Goal: Information Seeking & Learning: Learn about a topic

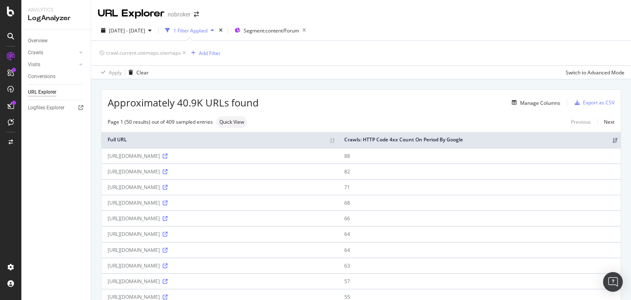
scroll to position [672, 0]
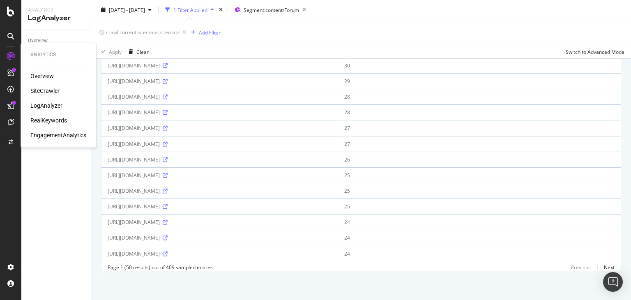
click at [44, 91] on div "SiteCrawler" at bounding box center [44, 91] width 29 height 8
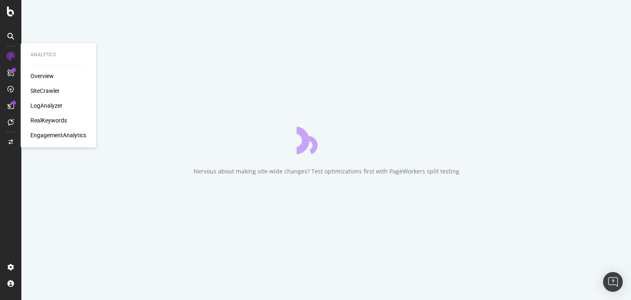
click at [47, 124] on div "RealKeywords" at bounding box center [48, 120] width 37 height 8
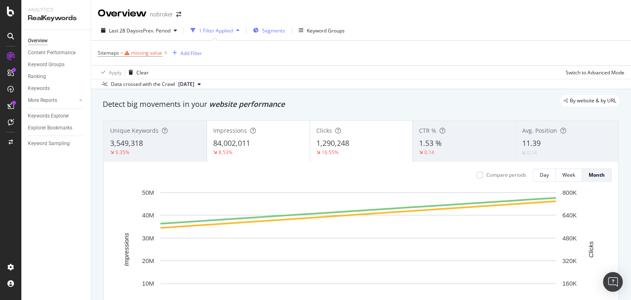
click at [267, 25] on div "Segments" at bounding box center [269, 30] width 32 height 12
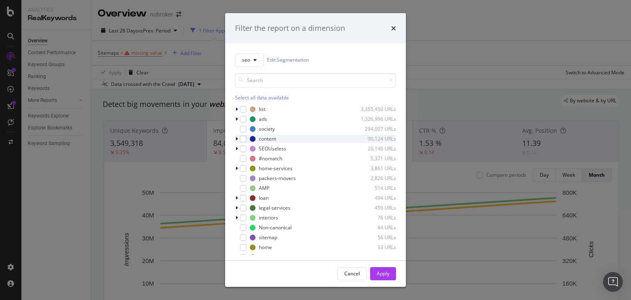
click at [237, 138] on icon "modal" at bounding box center [236, 138] width 2 height 5
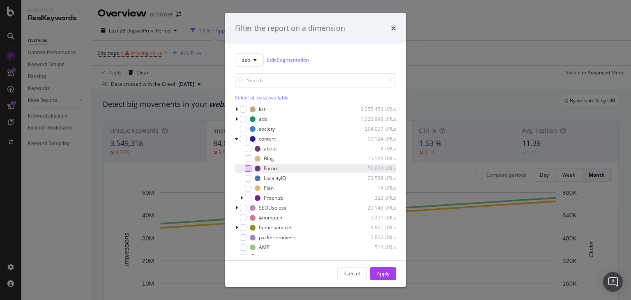
click at [247, 167] on div "modal" at bounding box center [248, 168] width 7 height 7
click at [375, 272] on button "Apply" at bounding box center [383, 273] width 26 height 13
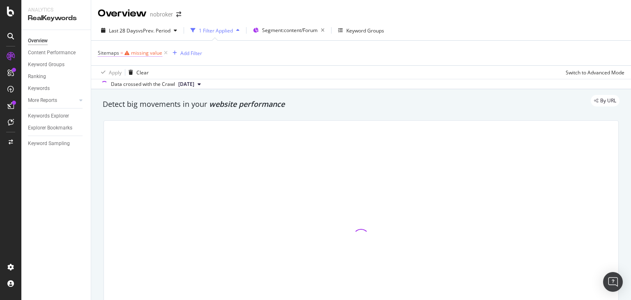
click at [134, 52] on div "missing value" at bounding box center [146, 52] width 31 height 7
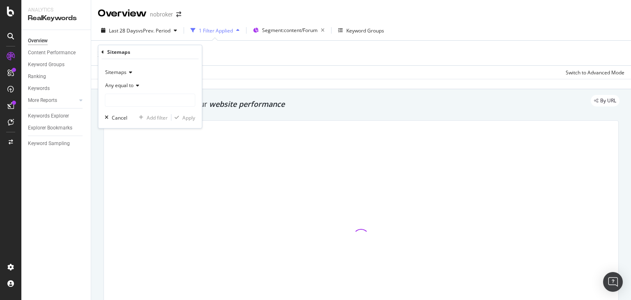
click at [137, 109] on div "Sitemaps Any equal to Cancel Add filter Apply" at bounding box center [150, 93] width 104 height 69
click at [136, 107] on div "Sitemaps Any equal to Cancel Add filter Apply" at bounding box center [150, 93] width 104 height 69
click at [122, 99] on input "text" at bounding box center [150, 100] width 90 height 13
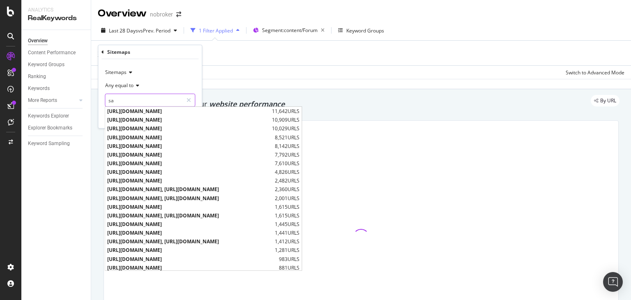
type input "s"
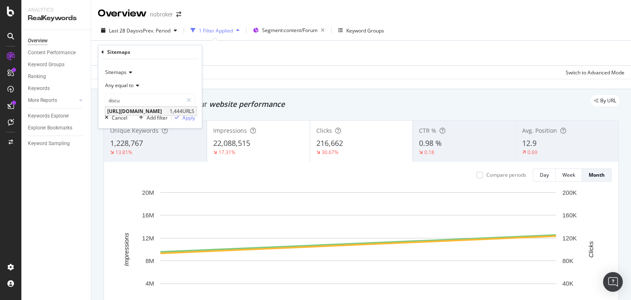
click at [151, 112] on span "https://www.nobroker.in/forum/sitemap-index/?id=documentation.xml" at bounding box center [137, 111] width 60 height 7
type input "https://www.nobroker.in/forum/sitemap-index/?id=documentation.xml"
click at [187, 116] on div "Apply" at bounding box center [188, 117] width 13 height 7
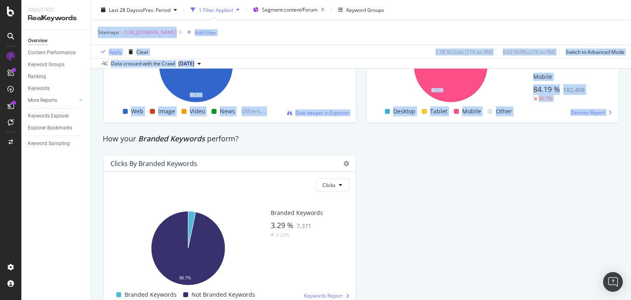
scroll to position [1534, 0]
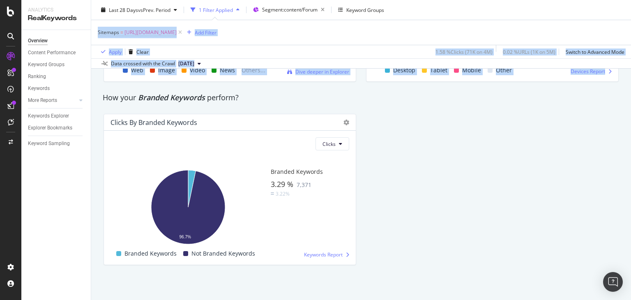
drag, startPoint x: 631, startPoint y: 28, endPoint x: 631, endPoint y: 284, distance: 256.4
click at [631, 284] on div "Overview nobroker Last 28 Days vs Prev. Period 1 Filter Applied Segment: conten…" at bounding box center [361, 150] width 540 height 300
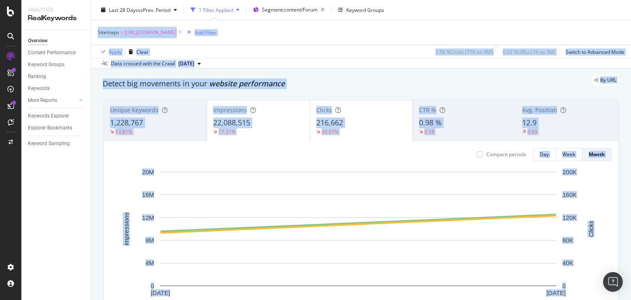
scroll to position [0, 0]
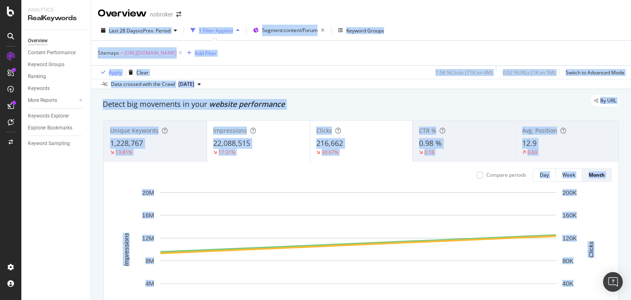
drag, startPoint x: 631, startPoint y: 252, endPoint x: 631, endPoint y: 12, distance: 240.0
click at [631, 12] on div "Overview nobroker Last 28 Days vs Prev. Period 1 Filter Applied Segment: conten…" at bounding box center [361, 150] width 540 height 300
click at [496, 22] on div "Last 28 Days vs Prev. Period 1 Filter Applied Segment: content/Forum Keyword Gr…" at bounding box center [361, 55] width 540 height 69
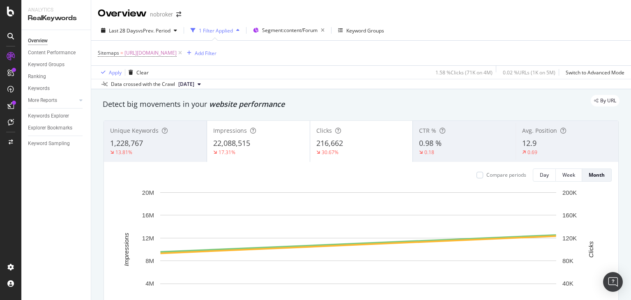
scroll to position [413, 0]
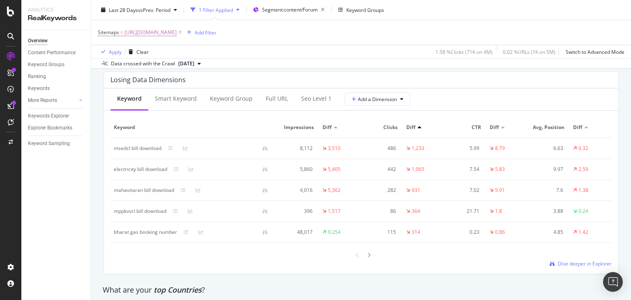
scroll to position [1007, 0]
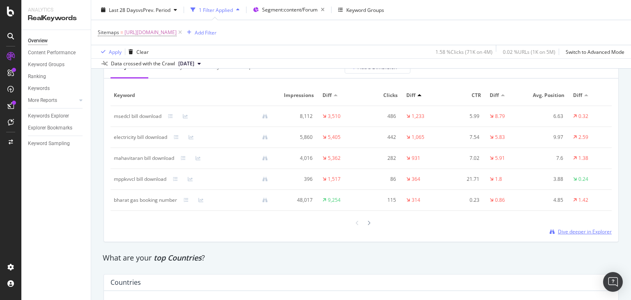
click at [568, 233] on span "Dive deeper in Explorer" at bounding box center [585, 231] width 54 height 7
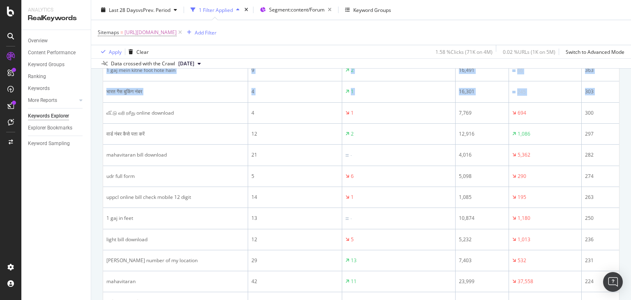
scroll to position [288, 0]
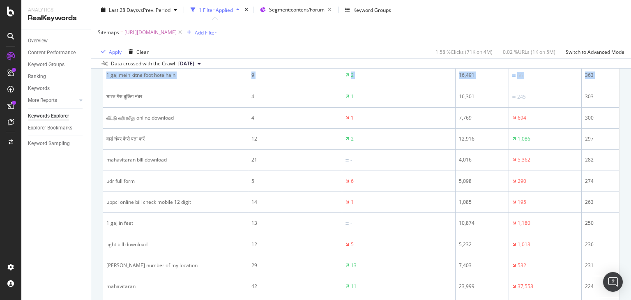
drag, startPoint x: 631, startPoint y: 46, endPoint x: 631, endPoint y: 83, distance: 37.0
click at [631, 83] on div "Keywords Explorer nobroker Last 28 Days vs Prev. Period 1 Filter Applied Segmen…" at bounding box center [361, 150] width 540 height 300
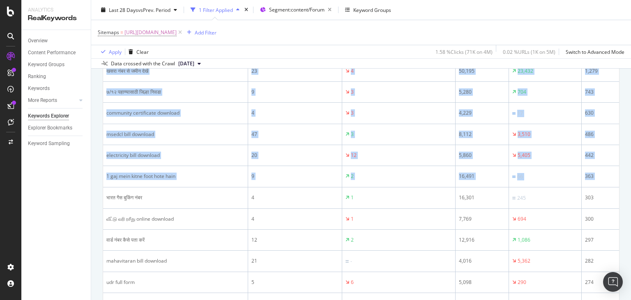
scroll to position [184, 0]
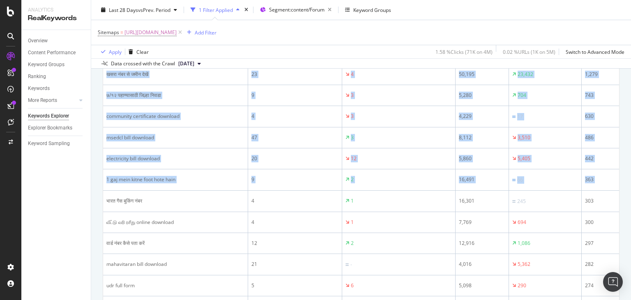
drag, startPoint x: 631, startPoint y: 80, endPoint x: 630, endPoint y: 58, distance: 21.8
click at [630, 58] on div "Keywords Explorer nobroker Last 28 Days vs Prev. Period 1 Filter Applied Segmen…" at bounding box center [361, 150] width 540 height 300
click at [631, 108] on div "Keywords Explorer nobroker Last 28 Days vs Prev. Period 1 Filter Applied Segmen…" at bounding box center [361, 150] width 540 height 300
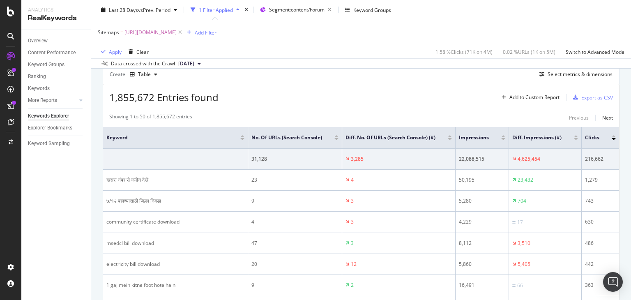
scroll to position [77, 0]
click at [568, 76] on div "Select metrics & dimensions" at bounding box center [580, 75] width 65 height 7
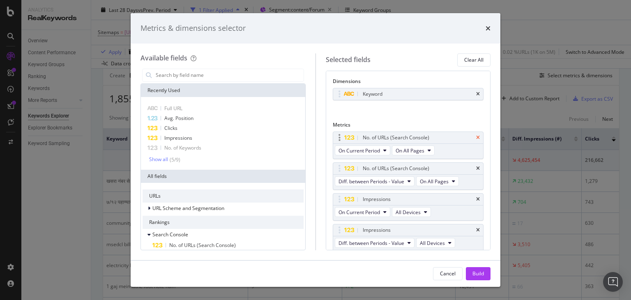
click at [476, 137] on icon "times" at bounding box center [478, 137] width 4 height 5
click at [476, 136] on icon "times" at bounding box center [478, 137] width 4 height 5
click at [474, 94] on div "Keyword" at bounding box center [408, 94] width 150 height 12
click at [476, 95] on icon "times" at bounding box center [478, 94] width 4 height 5
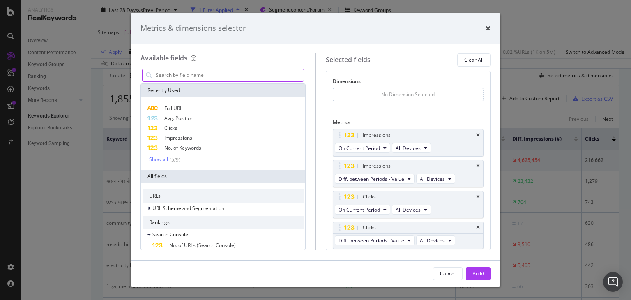
click at [247, 79] on input "modal" at bounding box center [229, 75] width 149 height 12
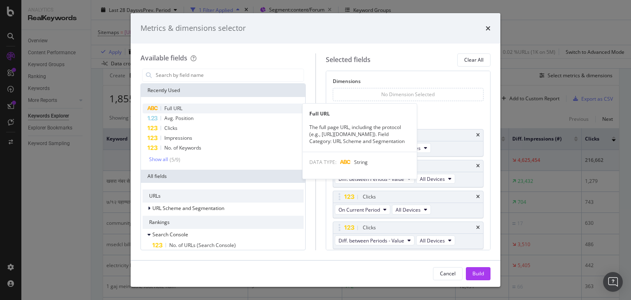
click at [178, 111] on span "Full URL" at bounding box center [173, 108] width 18 height 7
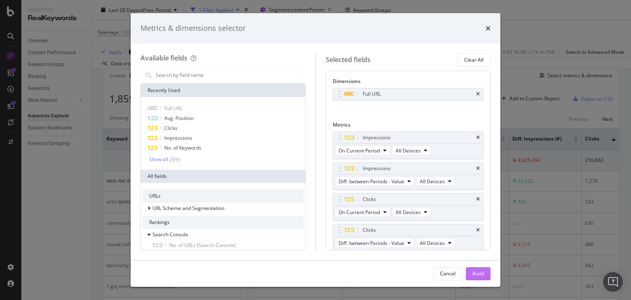
click at [481, 275] on div "Build" at bounding box center [479, 273] width 12 height 7
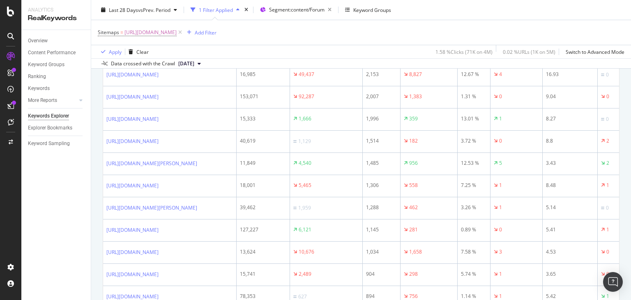
scroll to position [270, 0]
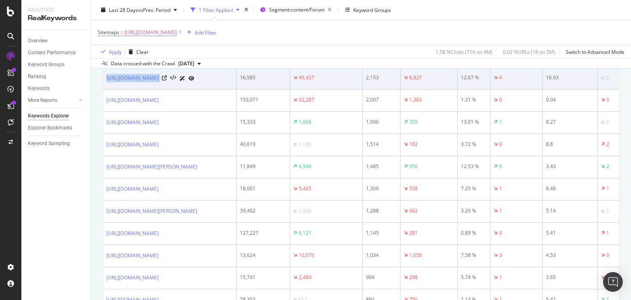
drag, startPoint x: 103, startPoint y: 97, endPoint x: 262, endPoint y: 103, distance: 159.2
click at [237, 90] on td "https://www.nobroker.in/forum/how-to-download-electricity-bill/" at bounding box center [170, 78] width 134 height 22
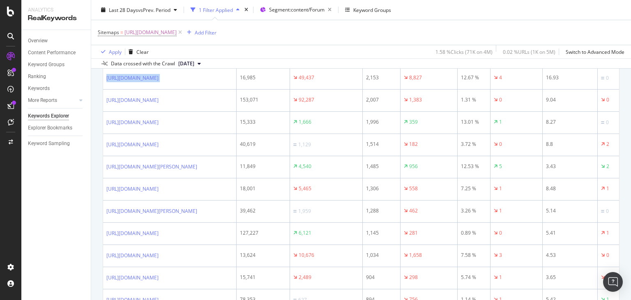
copy div "https://www.nobroker.in/forum/how-to-download-electricity-bill/"
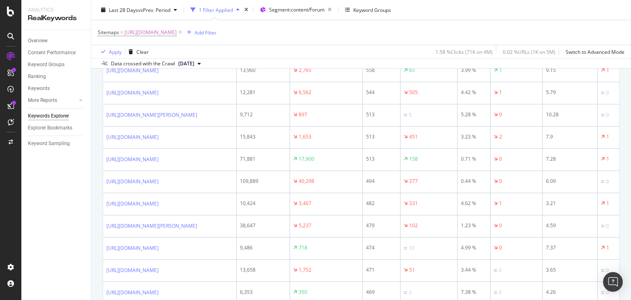
scroll to position [1286, 0]
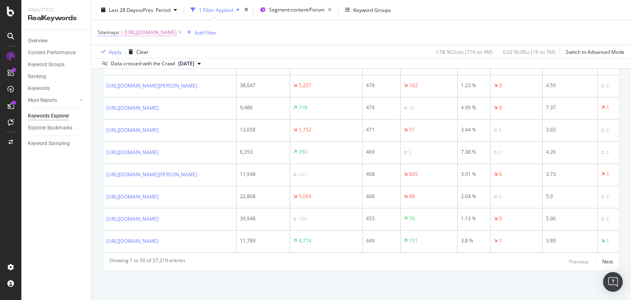
click at [177, 34] on span "https://www.nobroker.in/forum/sitemap-index/?id=documentation.xml" at bounding box center [151, 33] width 52 height 12
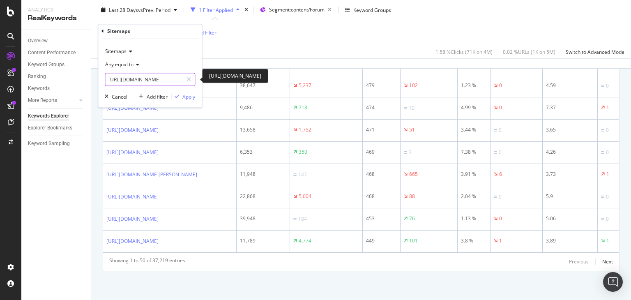
click at [154, 75] on input "https://www.nobroker.in/forum/sitemap-index/?id=documentation.xml" at bounding box center [144, 79] width 78 height 13
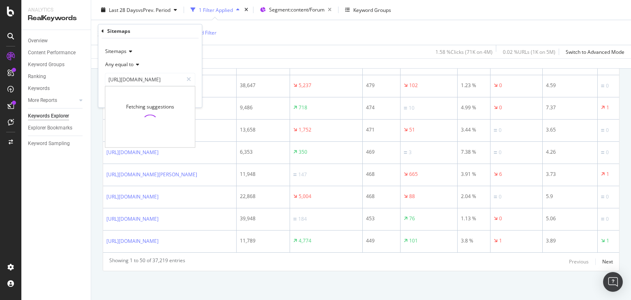
click at [121, 65] on span "Any equal to" at bounding box center [119, 64] width 28 height 7
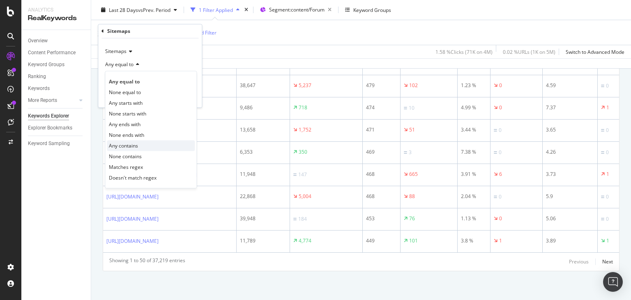
click at [135, 147] on span "Any contains" at bounding box center [123, 145] width 29 height 7
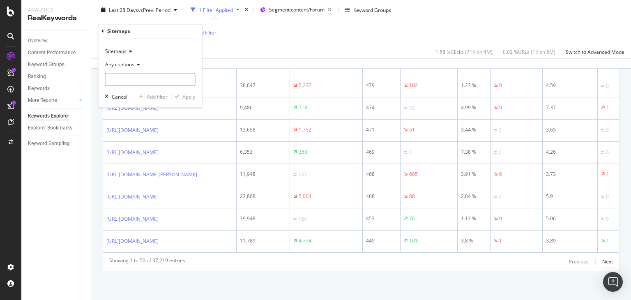
click at [149, 74] on input "text" at bounding box center [150, 79] width 90 height 13
click at [132, 83] on input "docum" at bounding box center [144, 79] width 78 height 13
type input "d"
click at [135, 76] on input "documen" at bounding box center [144, 79] width 78 height 13
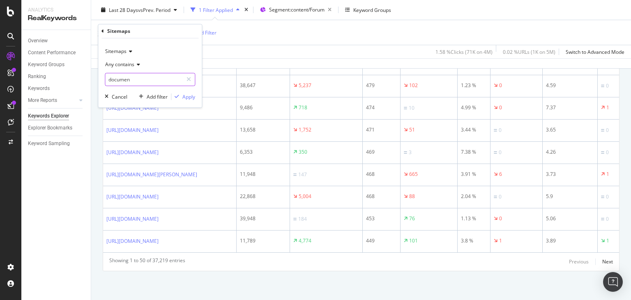
click at [132, 78] on input "documen" at bounding box center [144, 79] width 78 height 13
type input "d"
type input "docume"
click at [161, 78] on input "docume" at bounding box center [144, 79] width 78 height 13
click at [152, 77] on input "docume" at bounding box center [144, 79] width 78 height 13
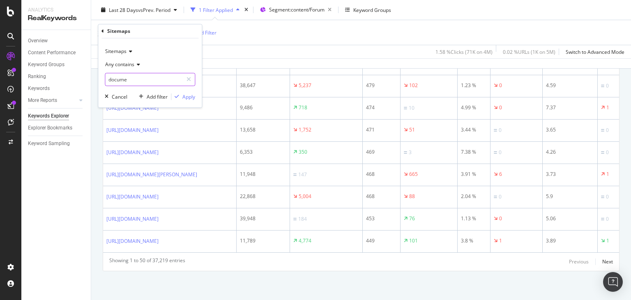
click at [136, 79] on input "docume" at bounding box center [144, 79] width 78 height 13
click at [122, 79] on input "docume" at bounding box center [144, 79] width 78 height 13
click at [127, 79] on input "docume" at bounding box center [144, 79] width 78 height 13
click at [145, 78] on input "text" at bounding box center [150, 79] width 90 height 13
paste input "https://www.nobroker.in/forum/sitemap-index/?id=documentation.xml"
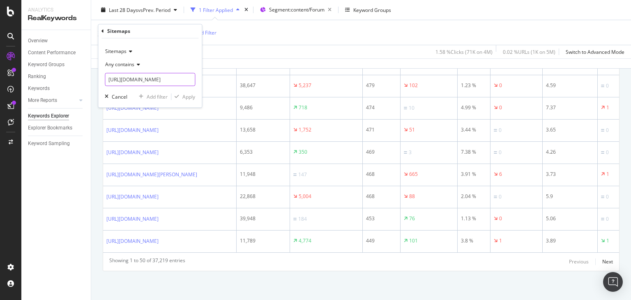
scroll to position [0, 91]
type input "https://www.nobroker.in/forum/sitemap-index/?id=documentation.xml"
click at [183, 98] on div "Apply" at bounding box center [188, 96] width 13 height 7
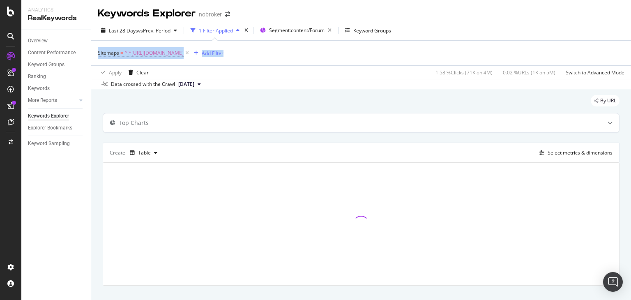
drag, startPoint x: 631, startPoint y: 51, endPoint x: 628, endPoint y: 24, distance: 26.9
click at [628, 24] on div "Keywords Explorer nobroker Last 28 Days vs Prev. Period 1 Filter Applied Segmen…" at bounding box center [361, 150] width 540 height 300
click at [554, 14] on div "Keywords Explorer nobroker" at bounding box center [361, 10] width 540 height 21
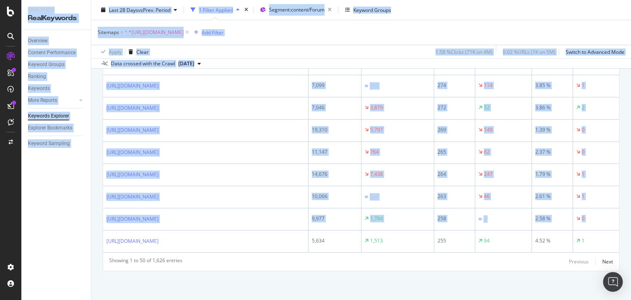
scroll to position [1339, 0]
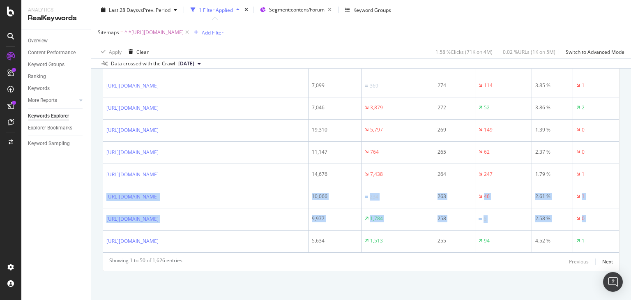
drag, startPoint x: 631, startPoint y: 280, endPoint x: 631, endPoint y: 148, distance: 132.3
click at [631, 148] on div "Keywords Explorer nobroker Last 28 Days vs Prev. Period 1 Filter Applied Segmen…" at bounding box center [361, 150] width 540 height 300
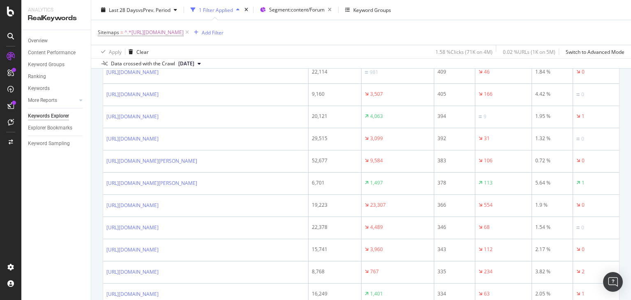
click at [631, 148] on div "Keywords Explorer nobroker Last 28 Days vs Prev. Period 1 Filter Applied Segmen…" at bounding box center [361, 150] width 540 height 300
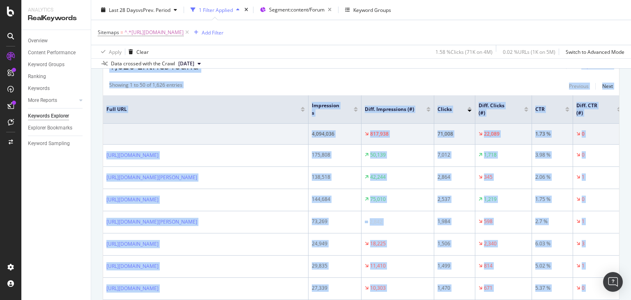
drag, startPoint x: 631, startPoint y: 148, endPoint x: 630, endPoint y: 35, distance: 112.2
click at [630, 35] on div "Keywords Explorer nobroker Last 28 Days vs Prev. Period 1 Filter Applied Segmen…" at bounding box center [361, 150] width 540 height 300
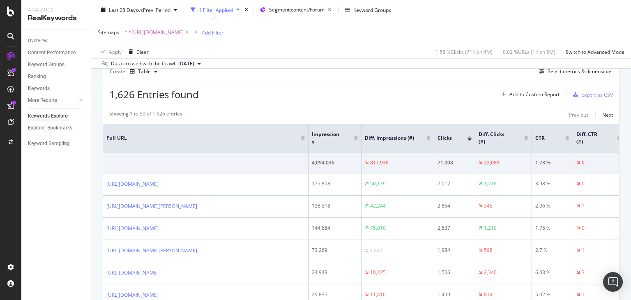
click at [526, 140] on div "Diff. Clicks (#)" at bounding box center [504, 138] width 50 height 15
click at [526, 139] on div at bounding box center [526, 139] width 4 height 2
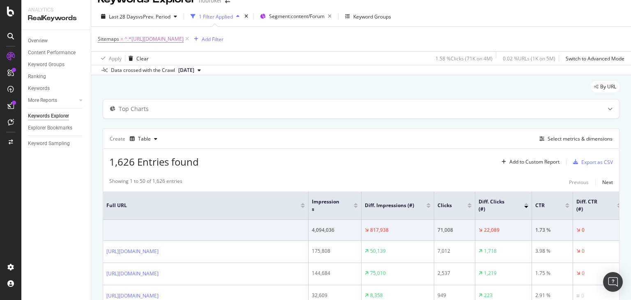
scroll to position [81, 0]
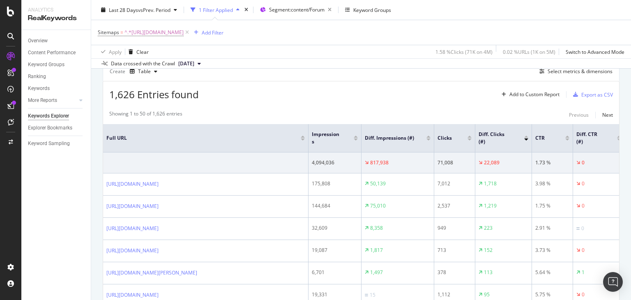
click at [526, 136] on div at bounding box center [526, 137] width 4 height 2
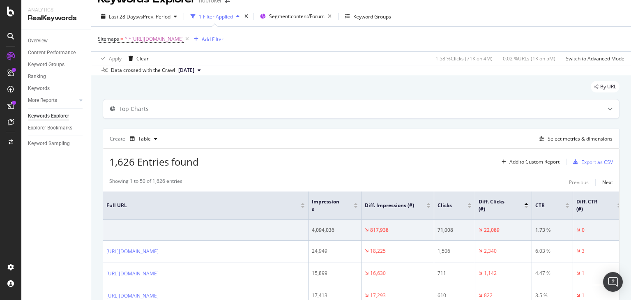
scroll to position [81, 0]
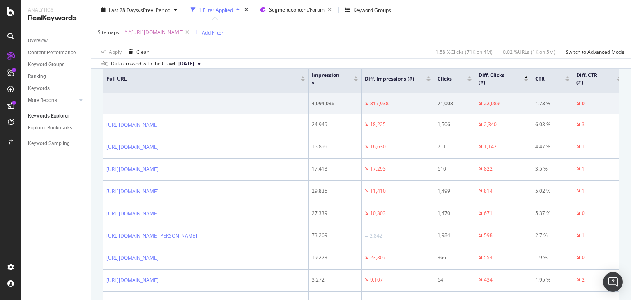
drag, startPoint x: 631, startPoint y: 39, endPoint x: 629, endPoint y: 50, distance: 10.9
click at [629, 50] on div "Keywords Explorer nobroker Last 28 Days vs Prev. Period 1 Filter Applied Segmen…" at bounding box center [361, 150] width 540 height 300
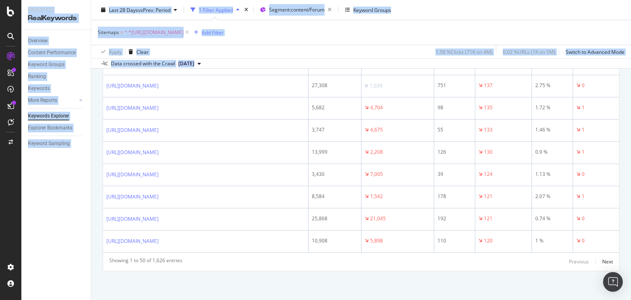
scroll to position [1363, 0]
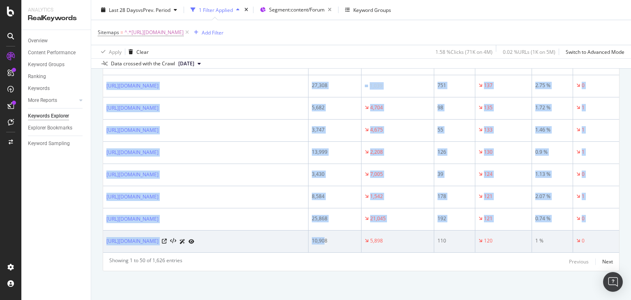
drag, startPoint x: 105, startPoint y: 115, endPoint x: 324, endPoint y: 226, distance: 245.2
copy tbody "https://www.nobroker.in/forum/how-to-check-double-bedroom-application-status/ 2…"
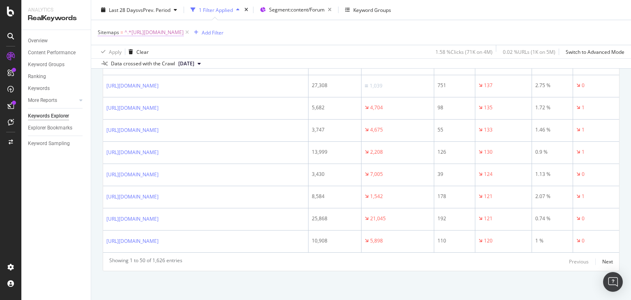
click at [184, 30] on span "^.*https://www.nobroker.in/forum/sitemap-index/?id=documentation.xml.*$" at bounding box center [154, 33] width 59 height 12
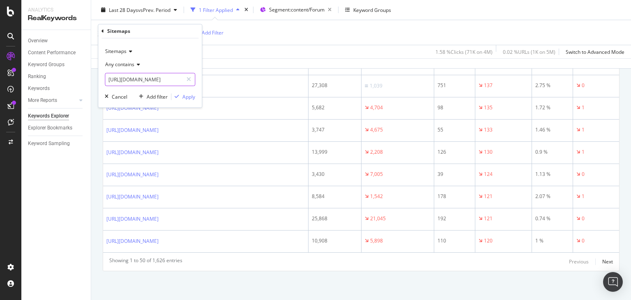
click at [138, 82] on input "https://www.nobroker.in/forum/sitemap-index/?id=documentation.xml" at bounding box center [144, 79] width 78 height 13
type input "personal-loan"
click at [135, 81] on input "text" at bounding box center [150, 79] width 90 height 13
paste input "[URL][DOMAIN_NAME]"
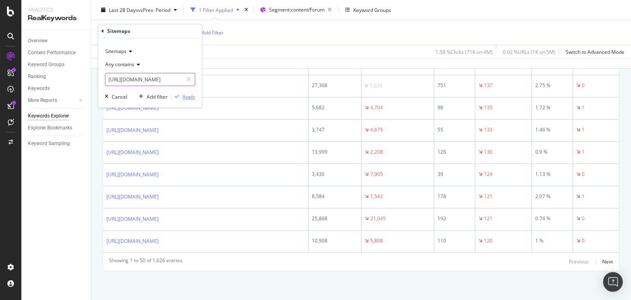
type input "[URL][DOMAIN_NAME]"
click at [186, 99] on div "Apply" at bounding box center [188, 96] width 13 height 7
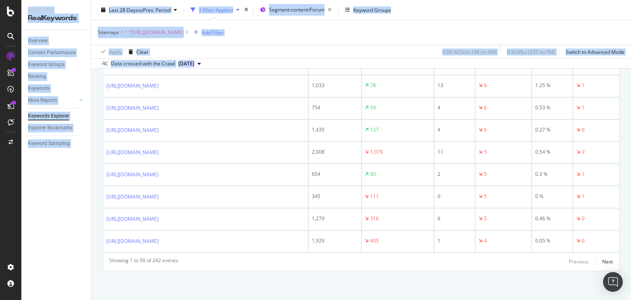
scroll to position [1417, 0]
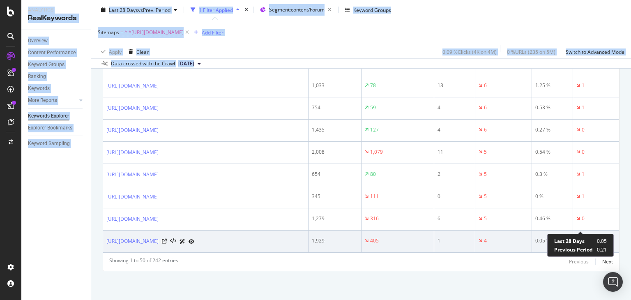
drag, startPoint x: 106, startPoint y: 142, endPoint x: 592, endPoint y: 232, distance: 494.9
click at [598, 235] on div "Analytics RealKeywords Overview Content Performance Keyword Groups Ranking Keyw…" at bounding box center [315, 150] width 631 height 300
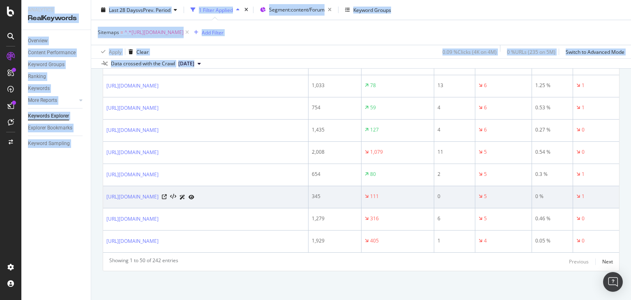
copy tbody "https://www.nobroker.in/forum/how-to-change-email-id-in-pan-card/ 26,734 7,377 …"
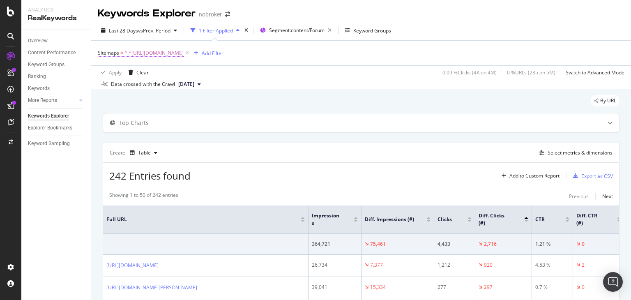
click at [184, 54] on span "^.*[URL][DOMAIN_NAME]" at bounding box center [154, 53] width 59 height 12
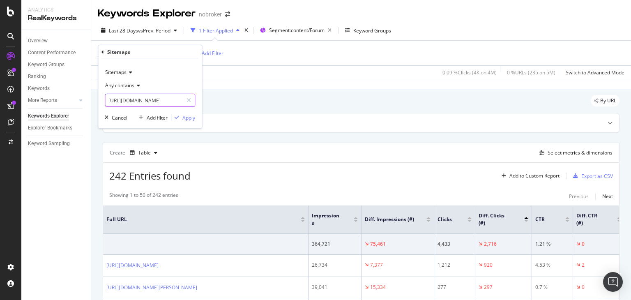
click at [161, 106] on input "[URL][DOMAIN_NAME]" at bounding box center [144, 100] width 78 height 13
click at [145, 101] on input "rent" at bounding box center [144, 100] width 78 height 13
type input "r"
click at [153, 99] on input "text" at bounding box center [150, 100] width 90 height 13
paste input "[URL][DOMAIN_NAME]"
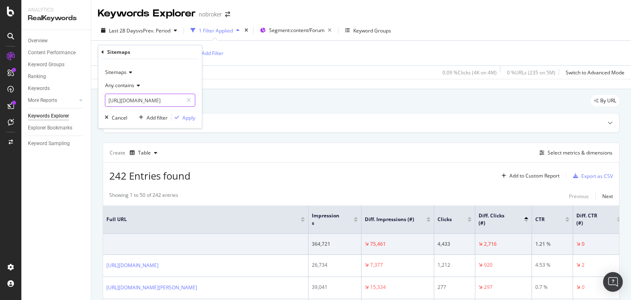
scroll to position [0, 81]
type input "[URL][DOMAIN_NAME]"
click at [185, 114] on div "Apply" at bounding box center [188, 117] width 13 height 7
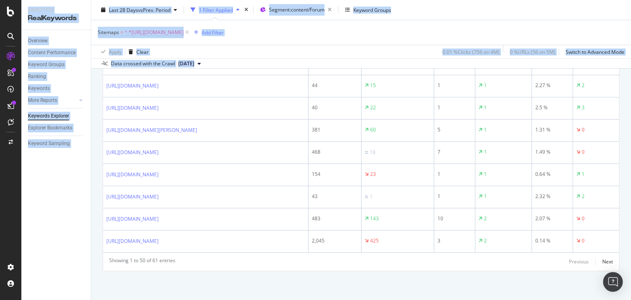
scroll to position [1396, 0]
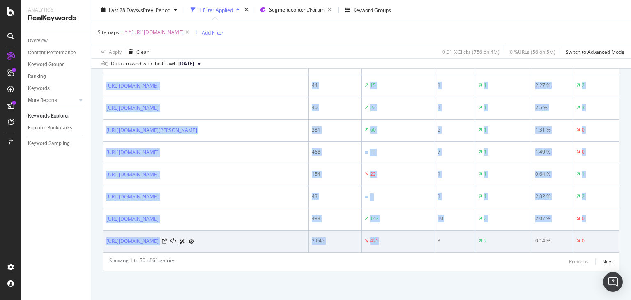
drag, startPoint x: 104, startPoint y: 91, endPoint x: 390, endPoint y: 239, distance: 321.3
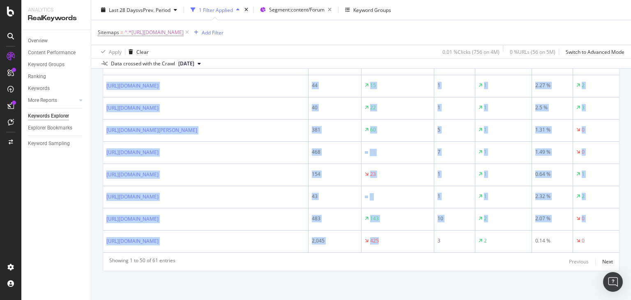
copy tbody "[URL][DOMAIN_NAME] 308 20 5 24 1.62 % 7 12.93 1 [URL][DOMAIN_NAME] 898 1,883 3 …"
